Goal: Task Accomplishment & Management: Manage account settings

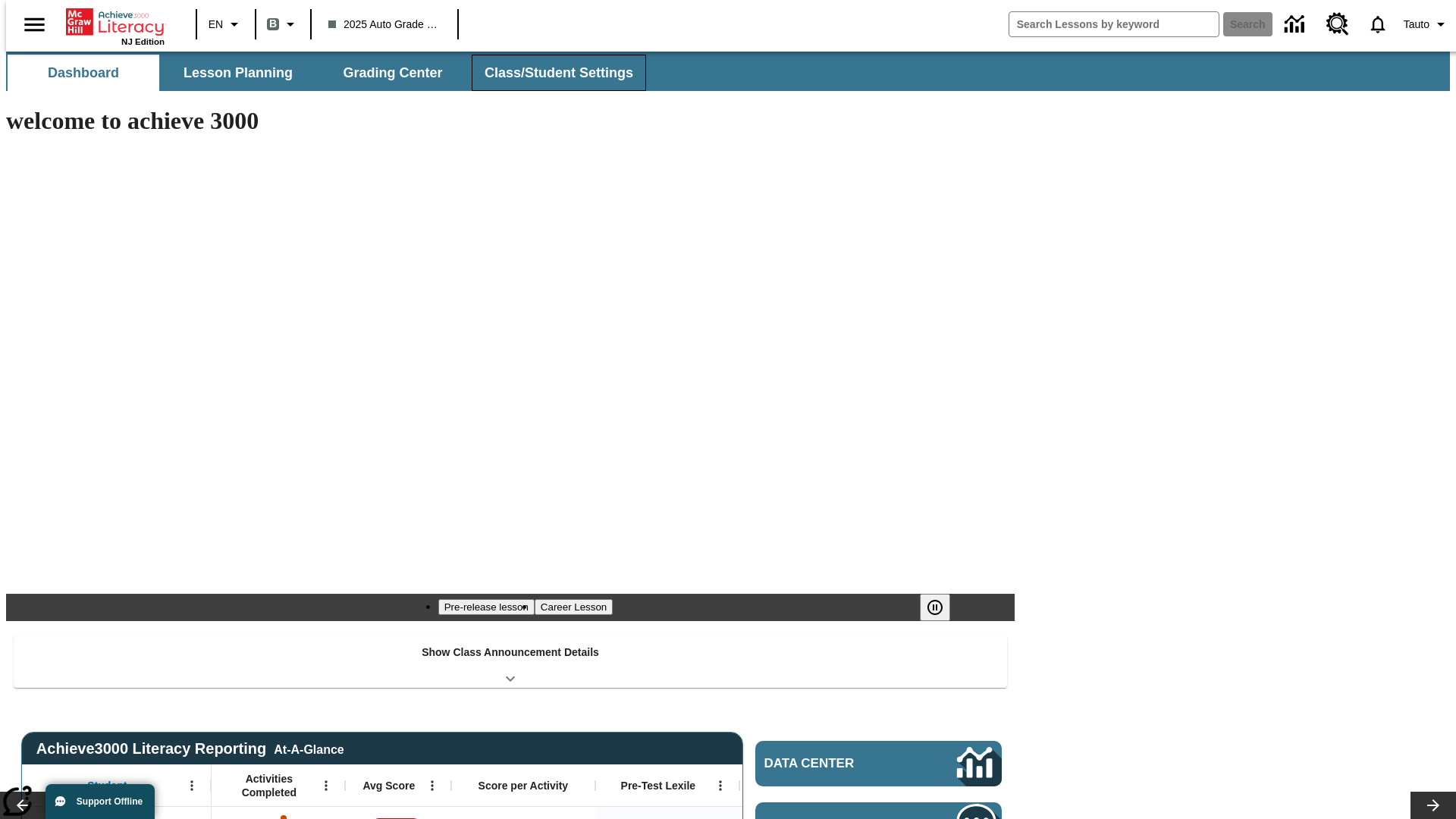
click at [551, 72] on button "Class/Student Settings" at bounding box center [558, 73] width 174 height 37
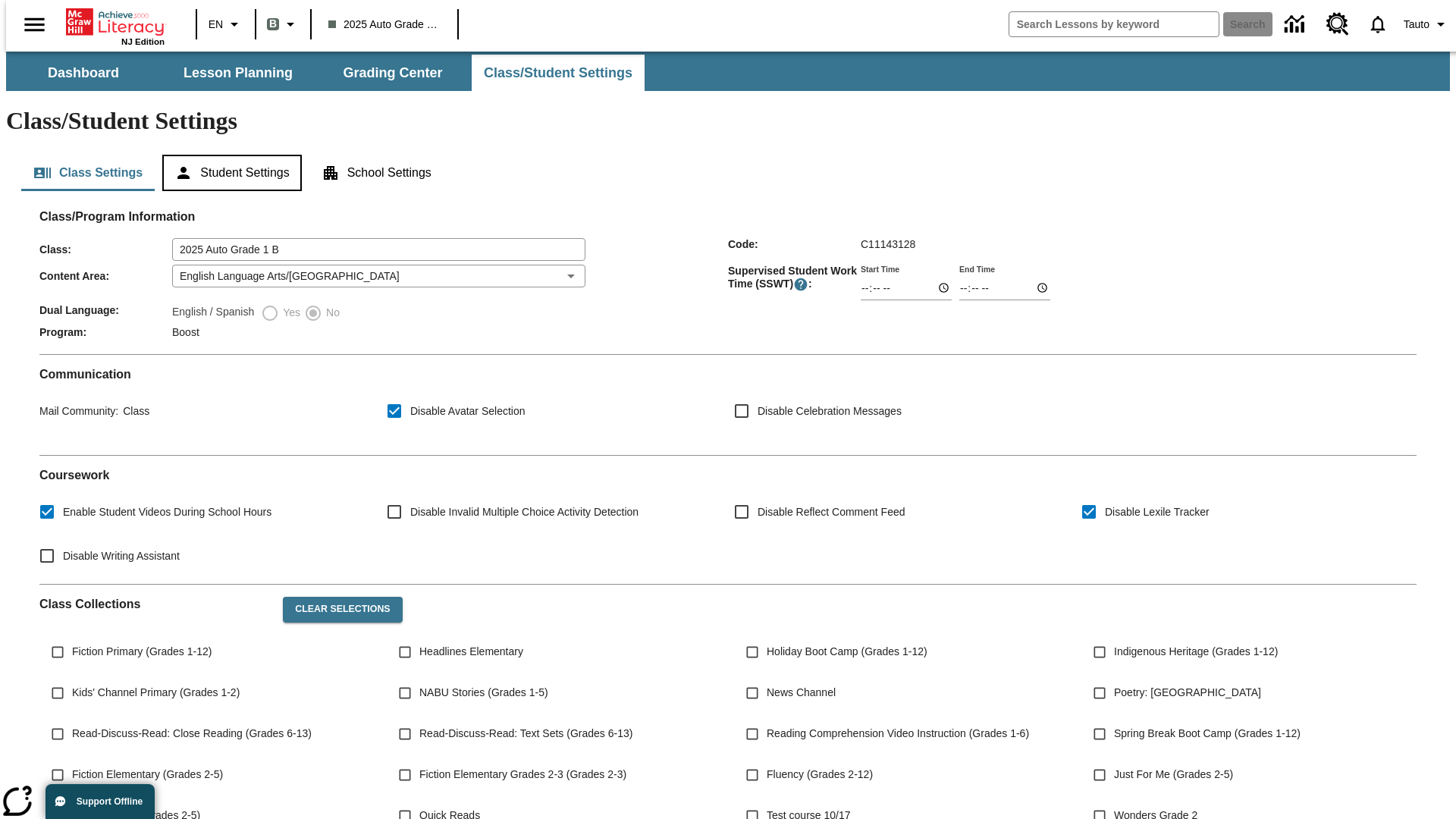
click at [228, 155] on button "Student Settings" at bounding box center [232, 173] width 139 height 37
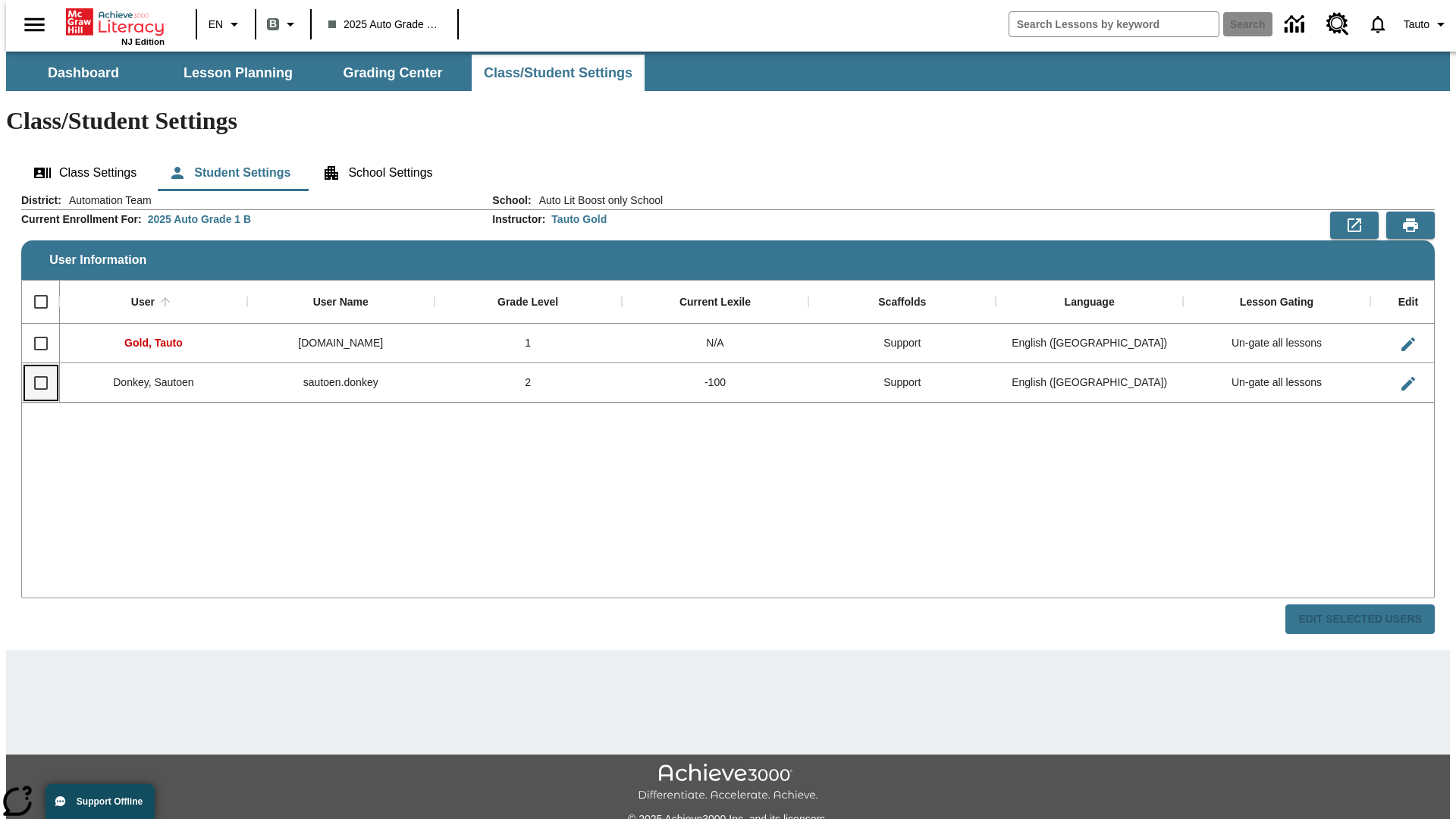
click at [34, 367] on input "Select row" at bounding box center [41, 383] width 32 height 32
checkbox input "true"
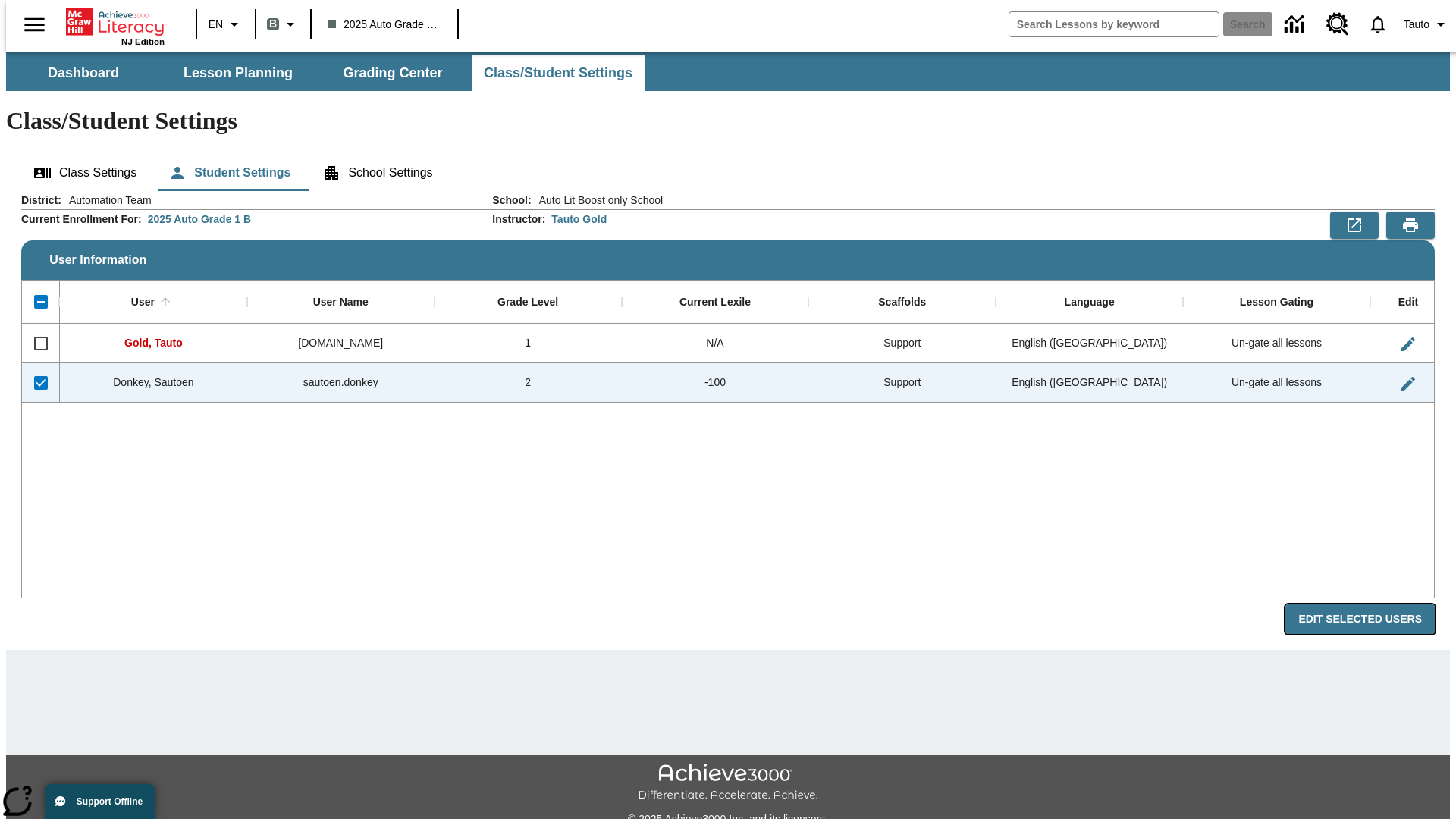
click at [1372, 605] on button "Edit Selected Users" at bounding box center [1359, 620] width 149 height 30
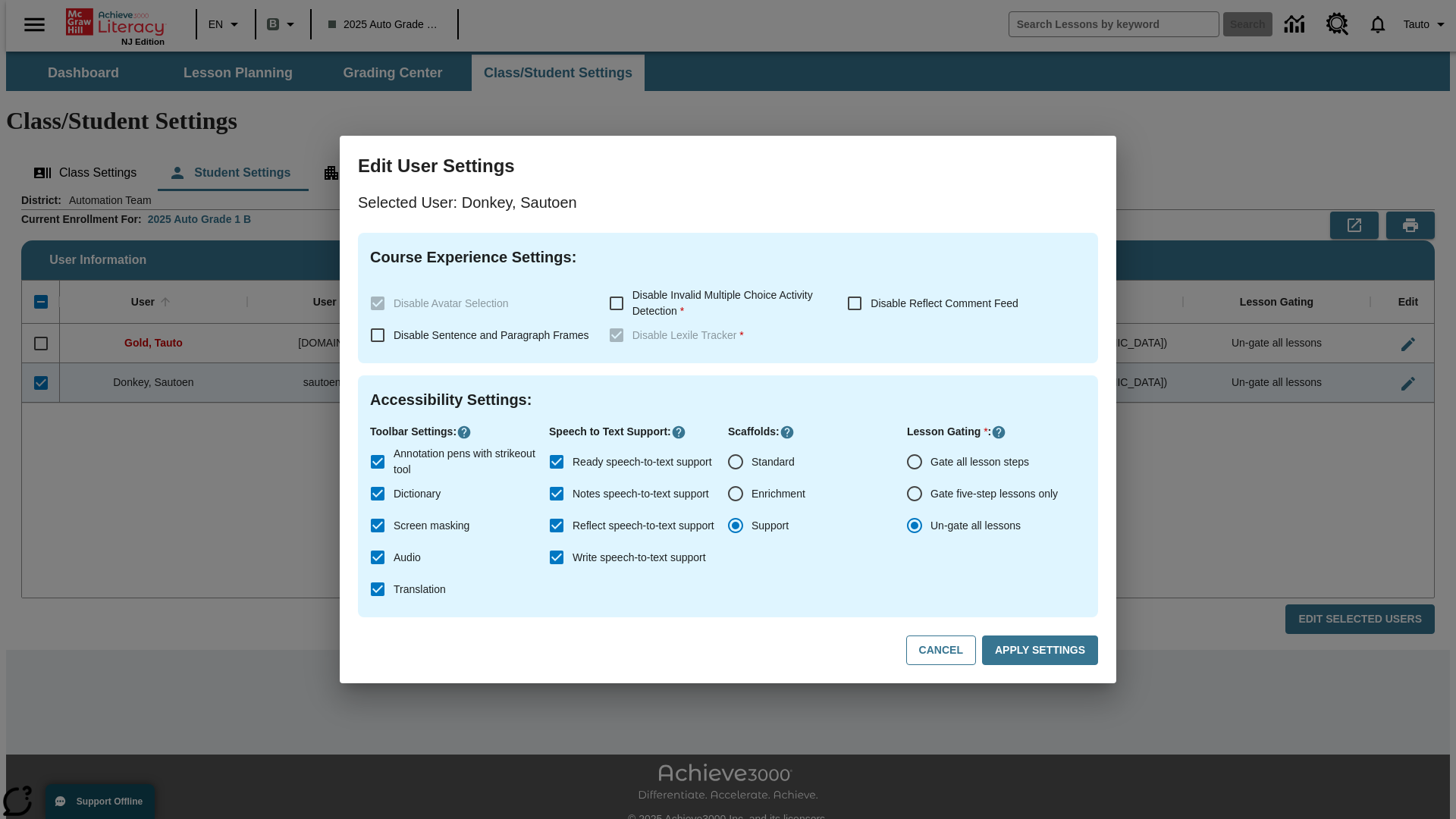
click at [915, 462] on input "Gate all lesson steps" at bounding box center [915, 462] width 32 height 32
radio input "true"
click at [1043, 651] on button "Apply Settings" at bounding box center [1040, 651] width 116 height 30
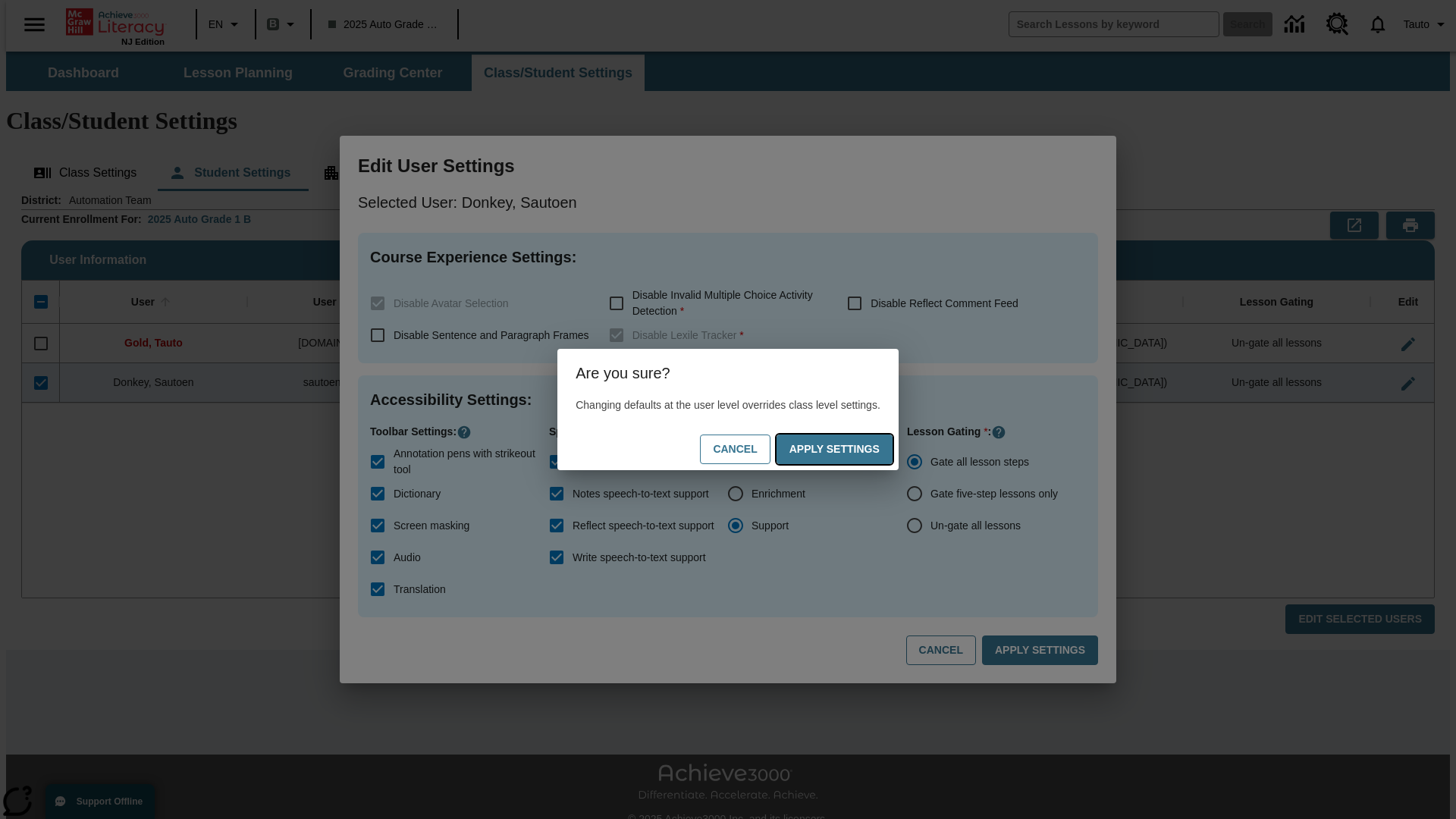
click at [850, 449] on button "Apply Settings" at bounding box center [834, 450] width 116 height 30
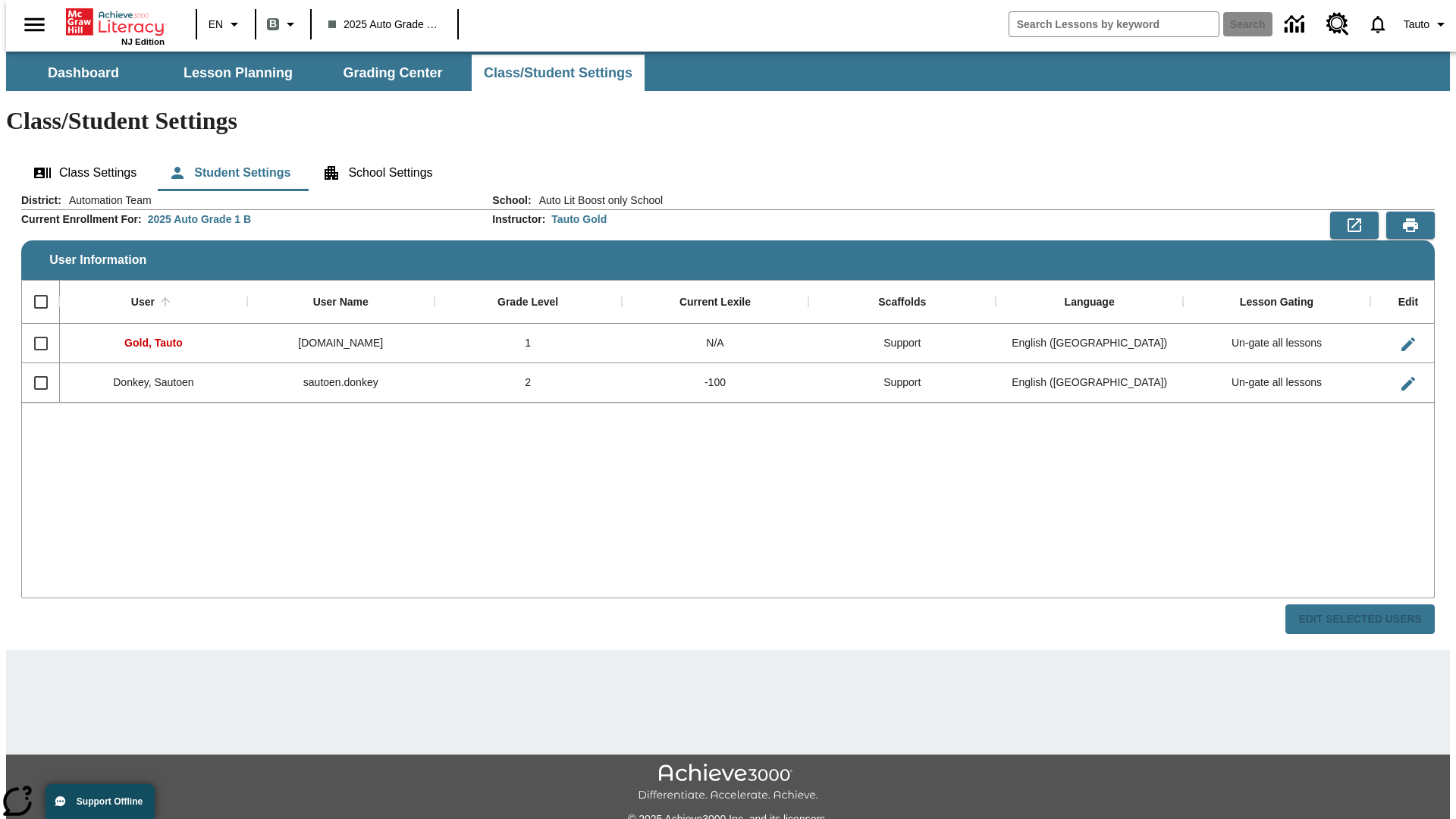
checkbox input "false"
click at [34, 367] on input "Select row" at bounding box center [41, 383] width 32 height 32
checkbox input "true"
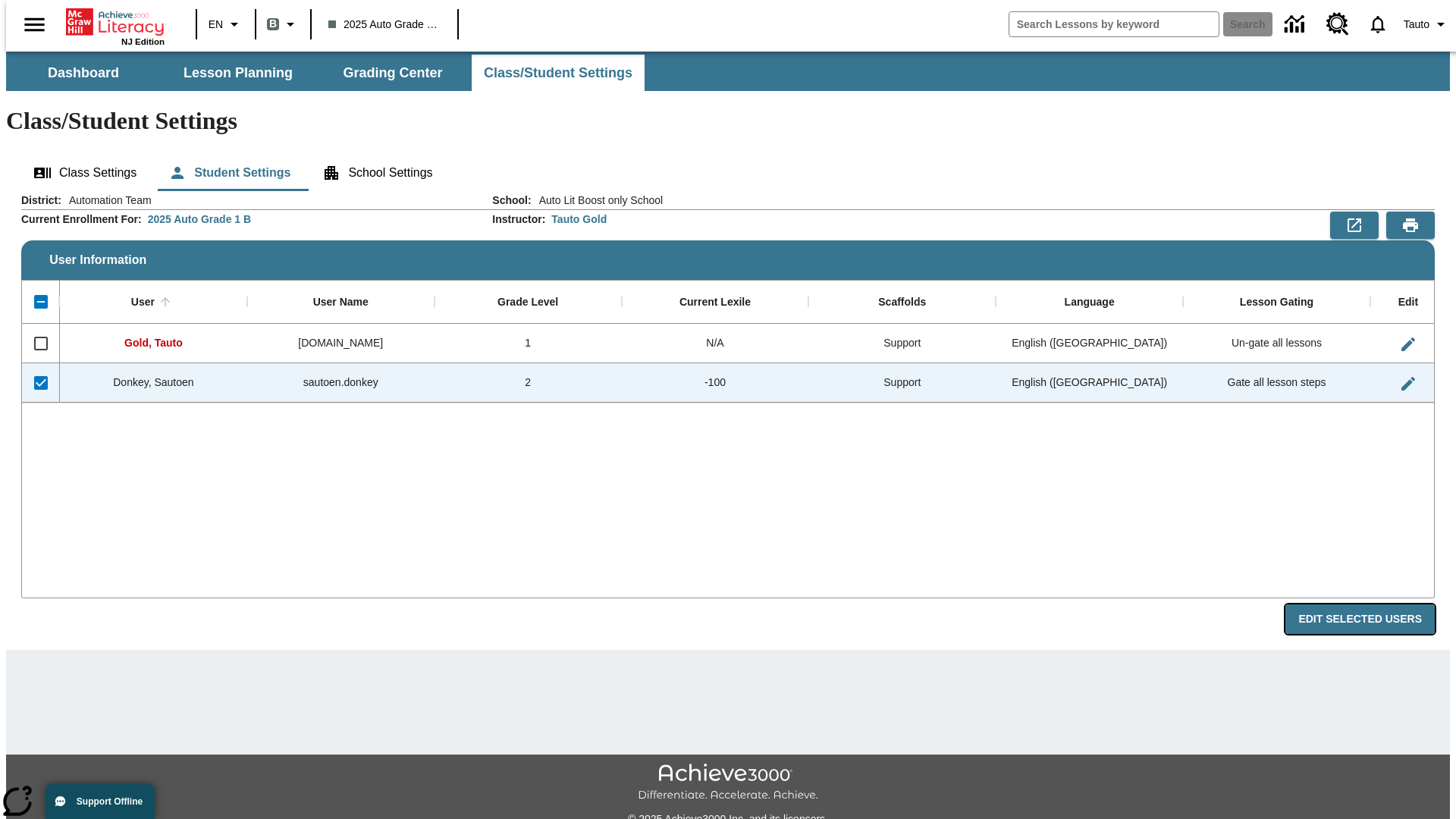
click at [1372, 605] on button "Edit Selected Users" at bounding box center [1359, 620] width 149 height 30
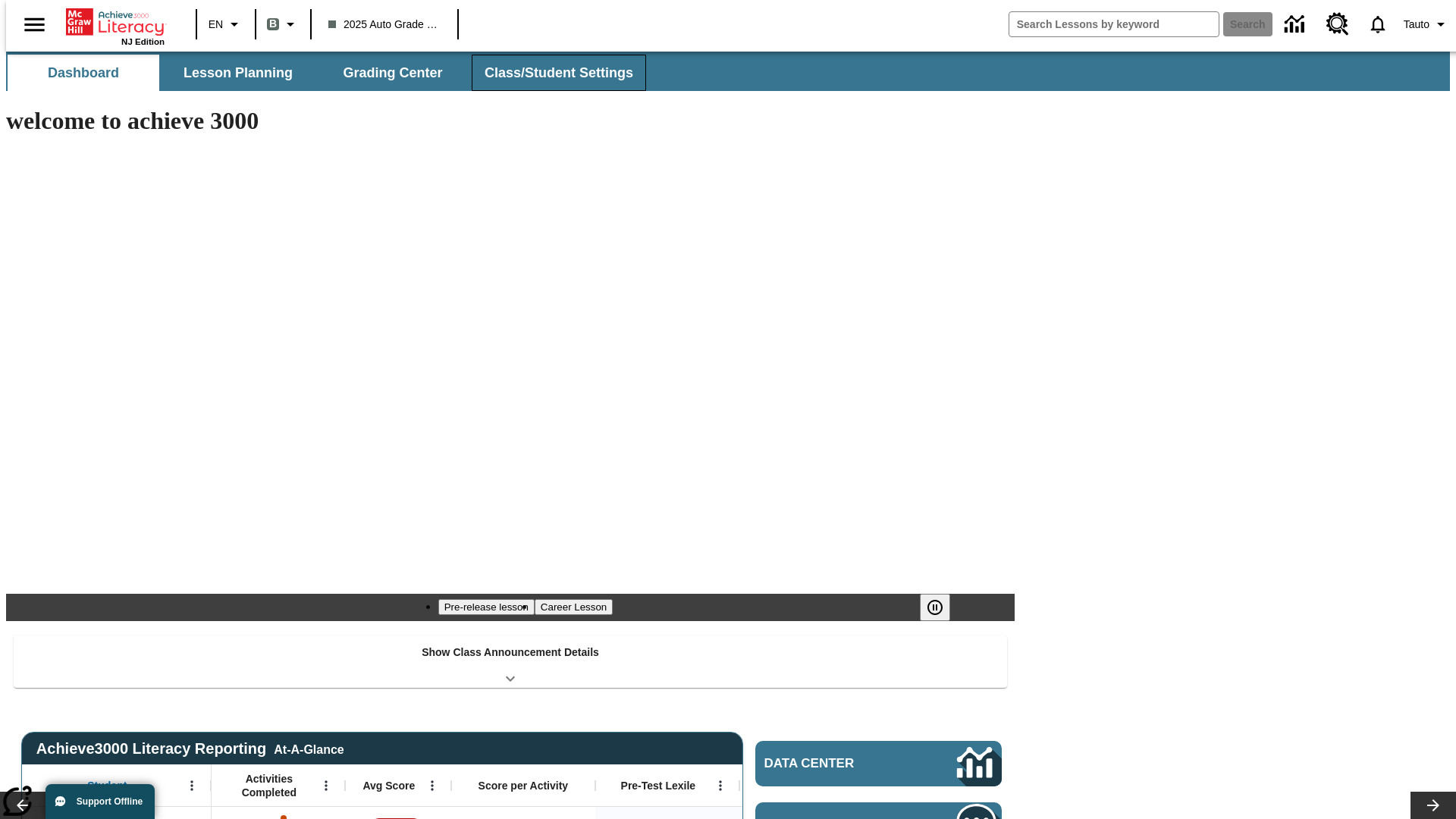
click at [551, 72] on button "Class/Student Settings" at bounding box center [558, 73] width 174 height 37
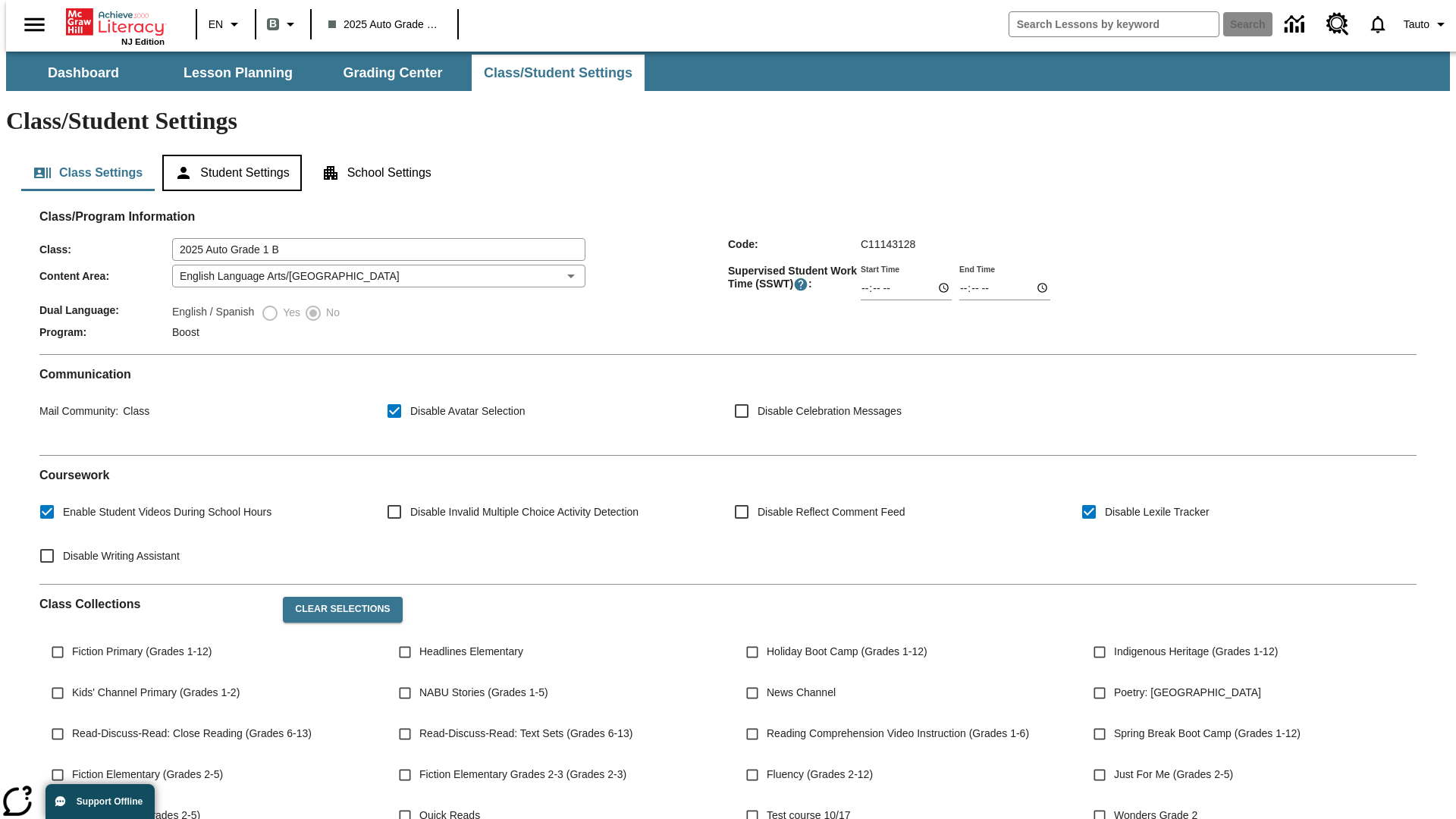
click at [228, 155] on button "Student Settings" at bounding box center [232, 173] width 139 height 37
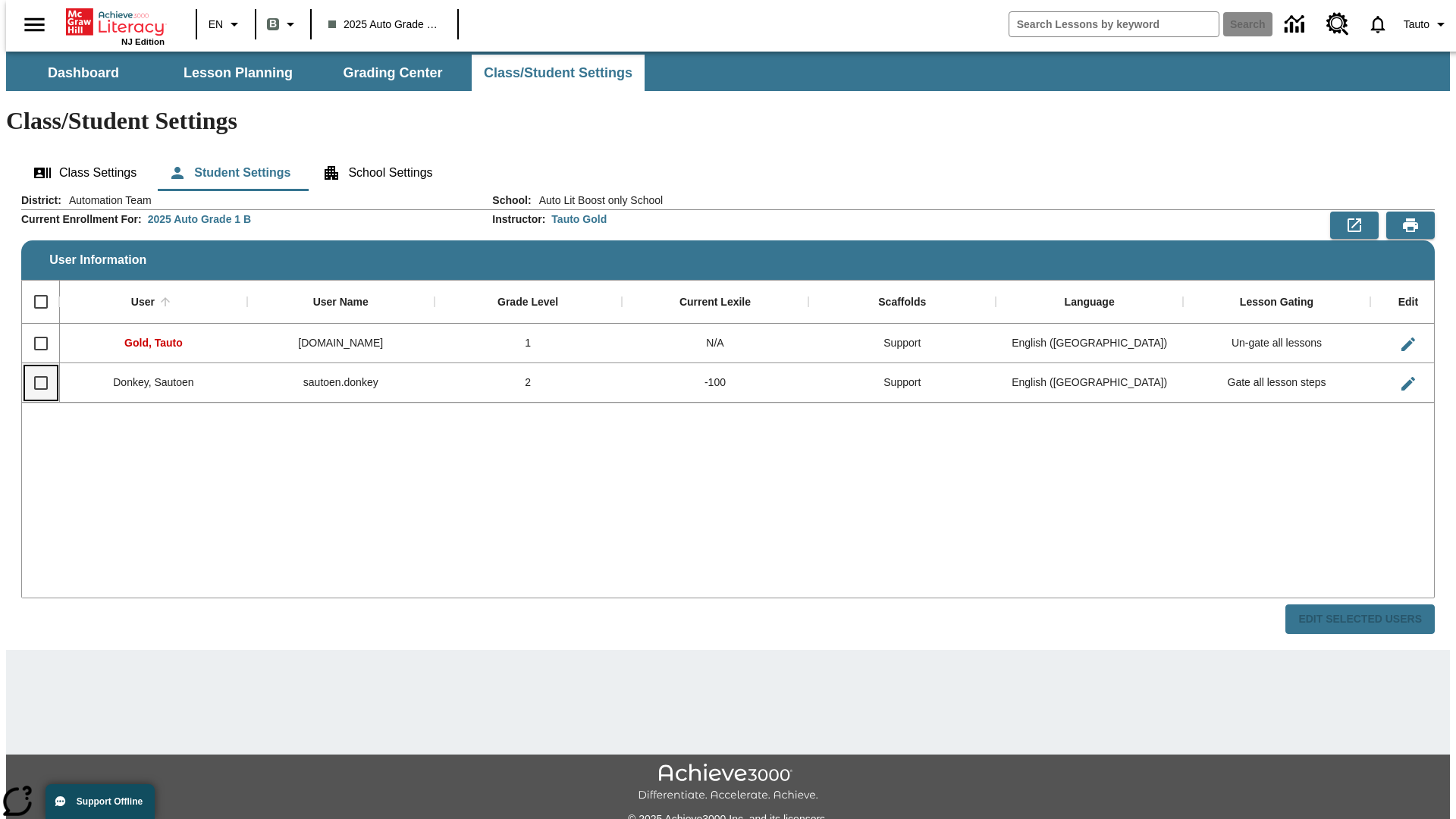
click at [34, 367] on input "Select row" at bounding box center [41, 383] width 32 height 32
checkbox input "true"
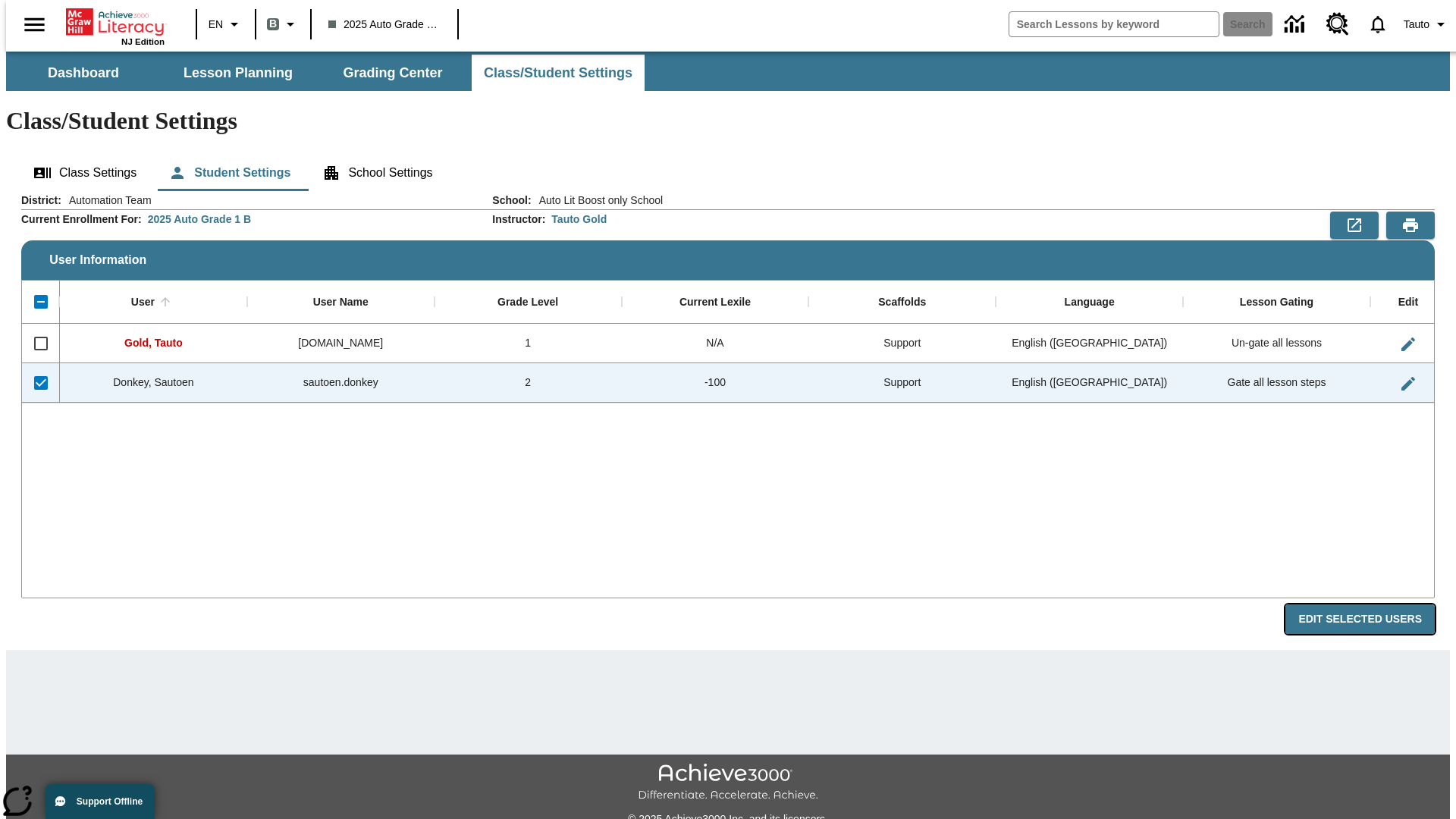
click at [1372, 605] on button "Edit Selected Users" at bounding box center [1359, 620] width 149 height 30
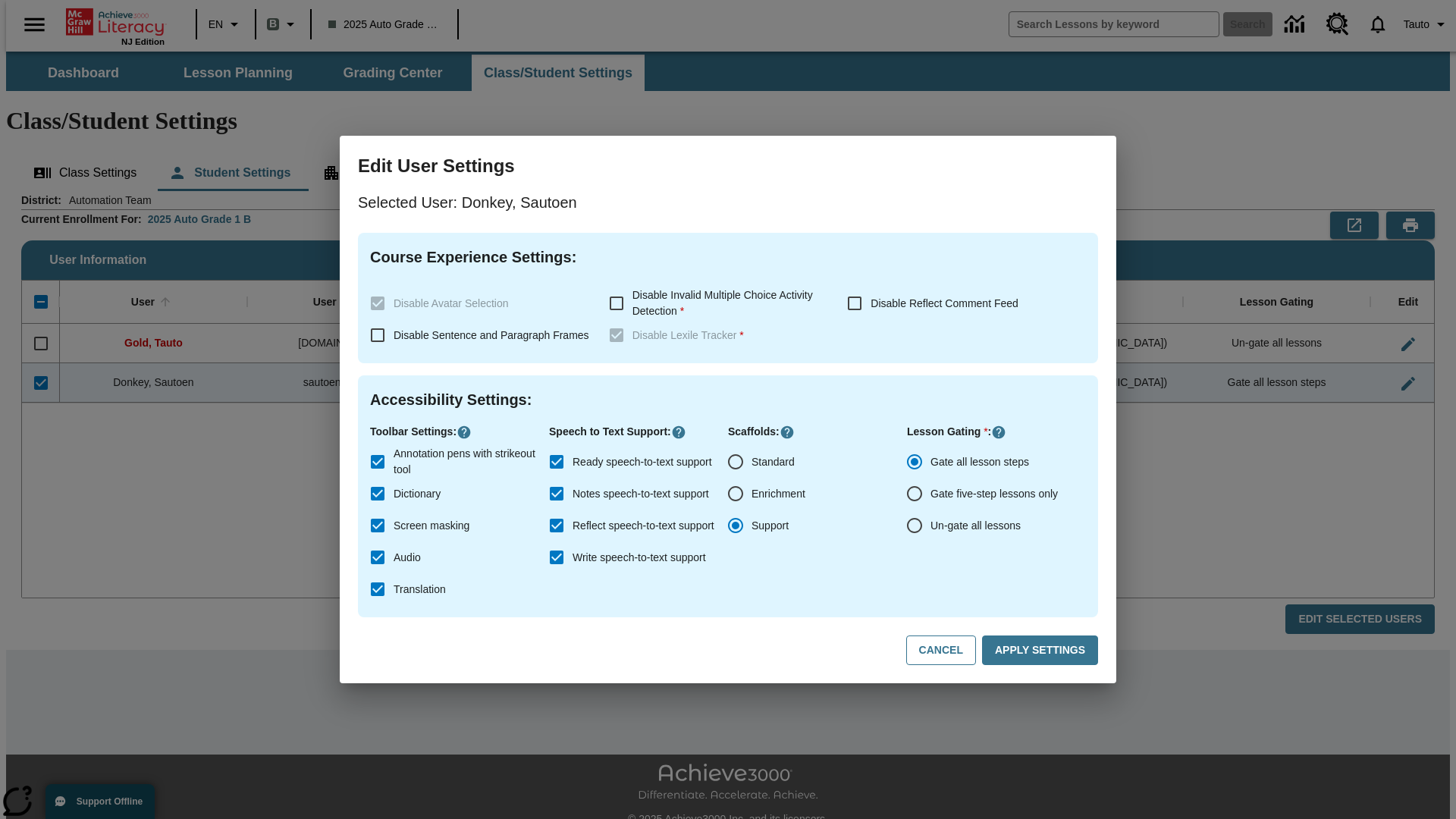
click at [915, 526] on input "Un-gate all lessons" at bounding box center [915, 526] width 32 height 32
radio input "true"
click at [1043, 651] on button "Apply Settings" at bounding box center [1040, 651] width 116 height 30
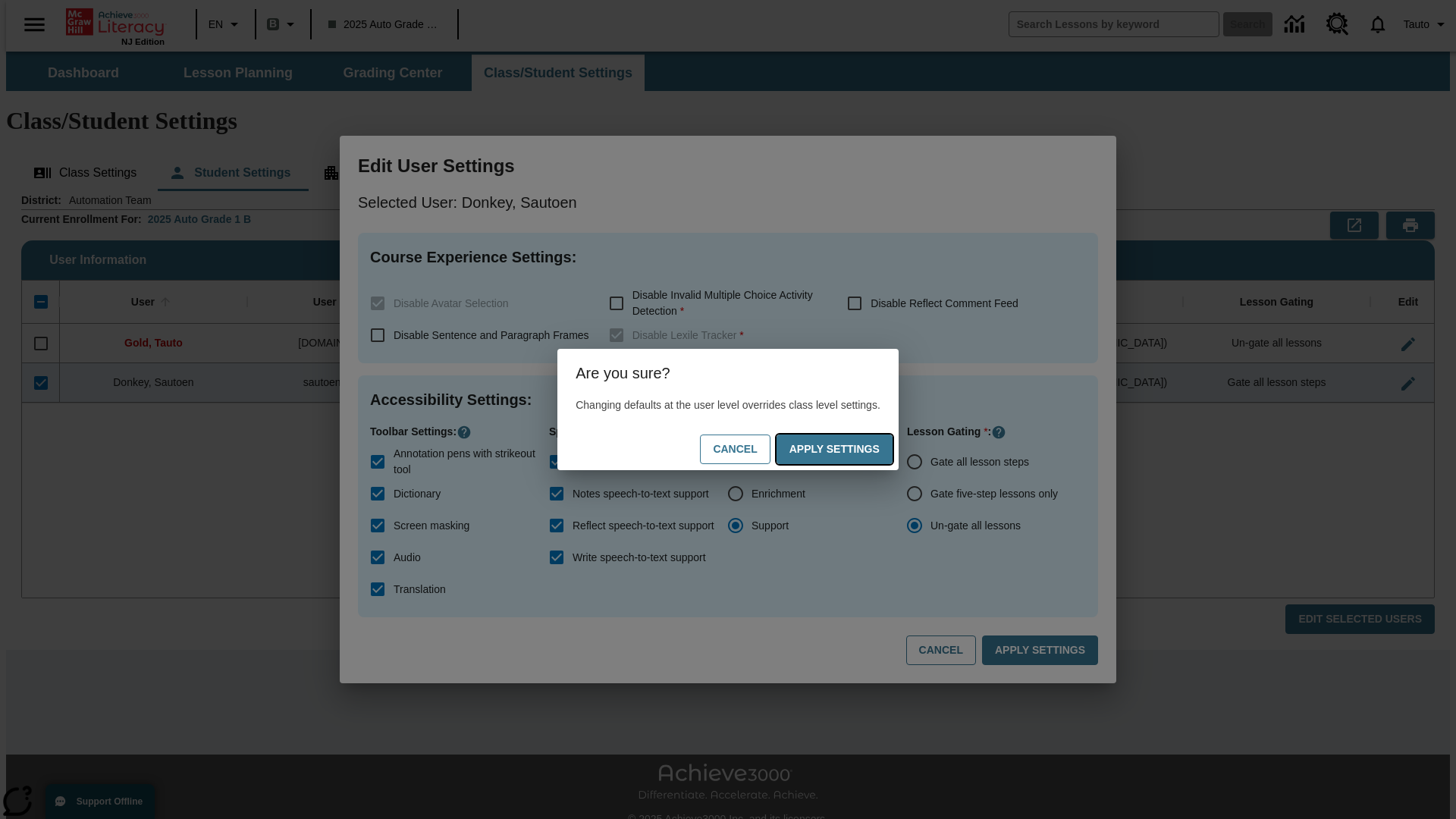
click at [850, 449] on button "Apply Settings" at bounding box center [834, 450] width 116 height 30
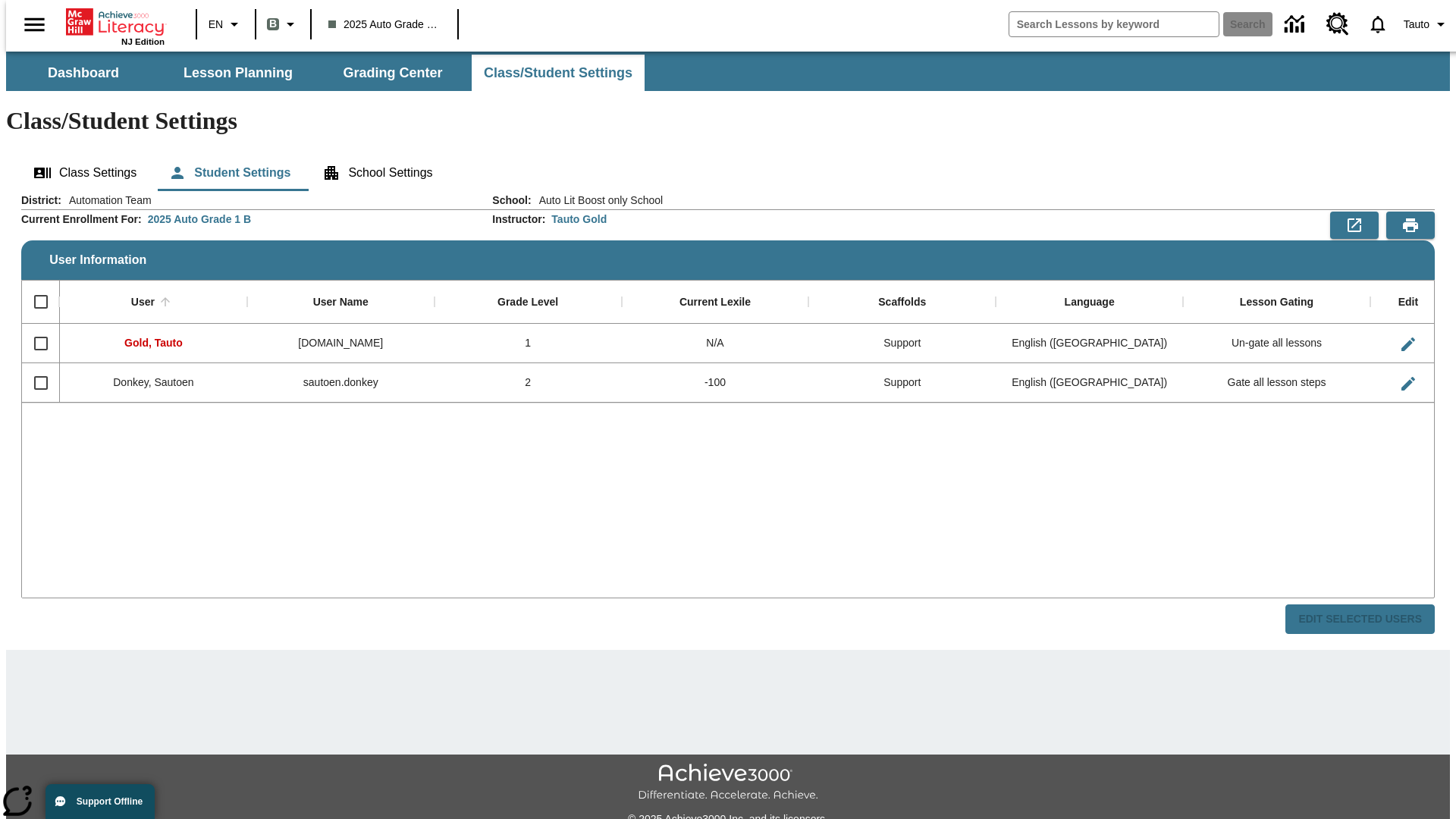
checkbox input "false"
click at [1419, 24] on span "Tauto" at bounding box center [1416, 24] width 26 height 16
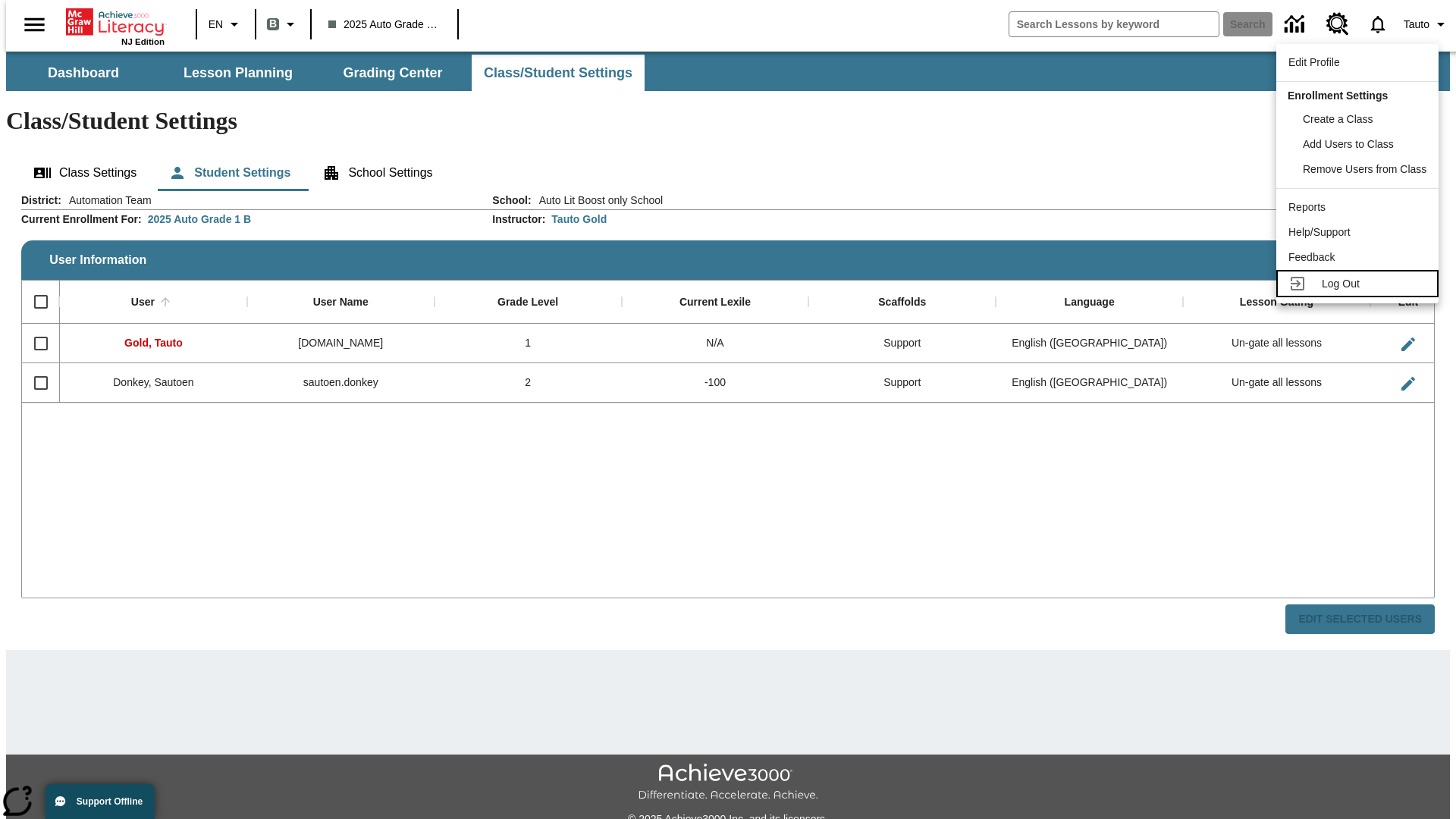
click at [1360, 284] on span "Log Out" at bounding box center [1341, 283] width 38 height 12
